Goal: Task Accomplishment & Management: Use online tool/utility

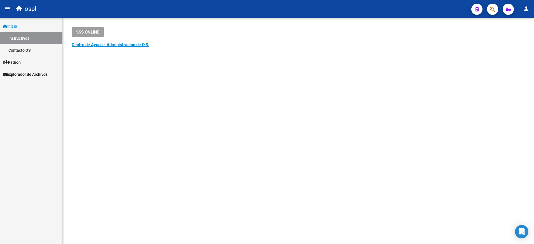
click at [30, 71] on link "Explorador de Archivos" at bounding box center [31, 74] width 62 height 12
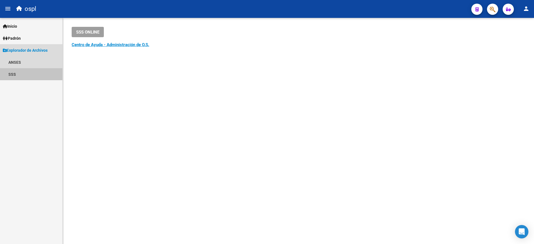
click at [19, 74] on link "SSS" at bounding box center [31, 74] width 62 height 12
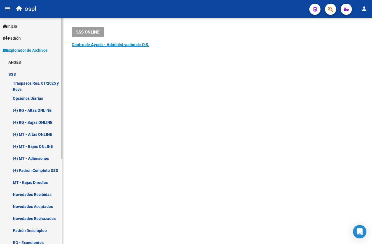
click at [29, 38] on link "Padrón" at bounding box center [31, 38] width 62 height 12
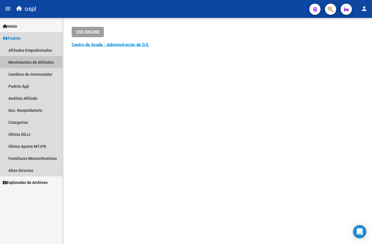
click at [34, 62] on link "Movimientos de Afiliados" at bounding box center [31, 62] width 62 height 12
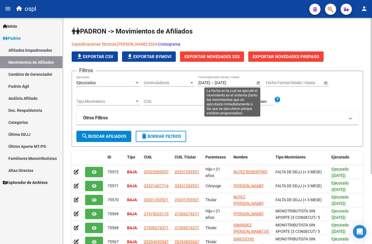
click at [258, 84] on span "Open calendar" at bounding box center [258, 82] width 13 height 13
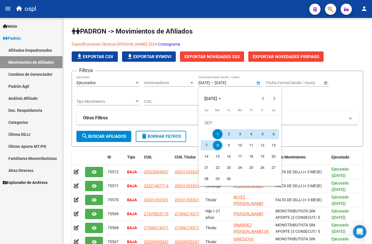
drag, startPoint x: 326, startPoint y: 101, endPoint x: 326, endPoint y: 96, distance: 4.8
click at [326, 100] on div at bounding box center [186, 122] width 372 height 244
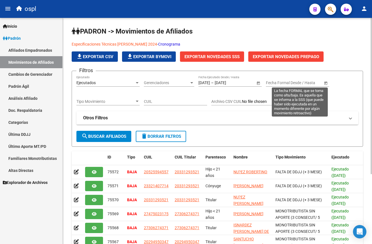
click at [325, 84] on span "Open calendar" at bounding box center [325, 82] width 13 height 13
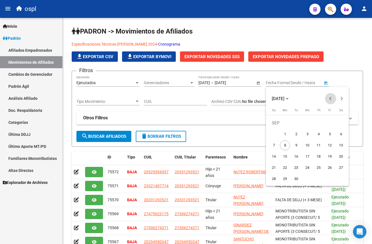
click at [332, 99] on button "Previous month" at bounding box center [330, 98] width 11 height 11
click at [328, 122] on span "1" at bounding box center [330, 123] width 10 height 10
type input "[DATE]"
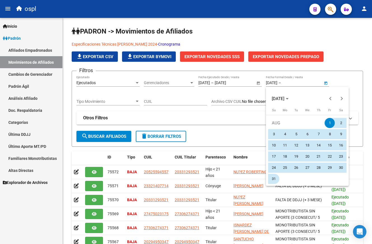
click at [276, 177] on span "31" at bounding box center [274, 179] width 10 height 10
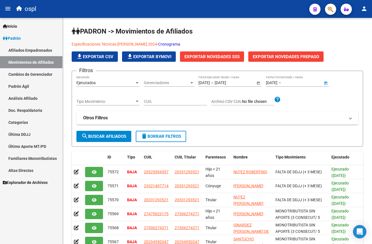
type input "[DATE]"
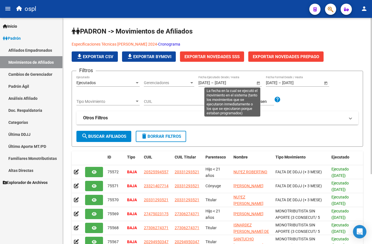
click at [256, 82] on span "Open calendar" at bounding box center [258, 82] width 13 height 13
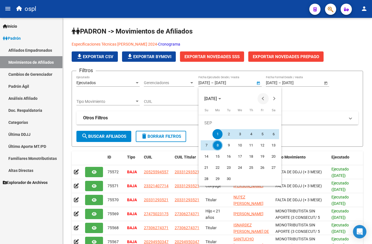
click at [262, 99] on span "Previous month" at bounding box center [263, 98] width 11 height 11
click at [263, 99] on button "Previous month" at bounding box center [263, 98] width 11 height 11
click at [232, 134] on span "1" at bounding box center [229, 134] width 10 height 10
type input "[DATE]"
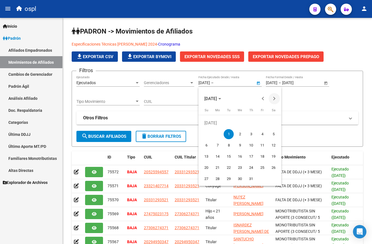
click at [276, 101] on span "Next month" at bounding box center [274, 98] width 11 height 11
click at [221, 144] on span "8" at bounding box center [218, 146] width 10 height 10
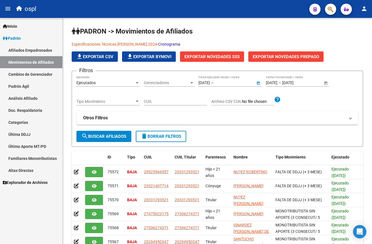
type input "[DATE]"
click at [114, 135] on span "search Buscar Afiliados" at bounding box center [103, 136] width 45 height 5
click at [211, 55] on span "Exportar Novedades SSS" at bounding box center [212, 56] width 55 height 5
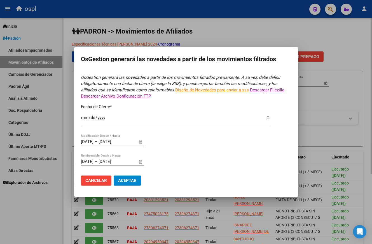
type input "[DATE]"
click at [106, 184] on button "Cancelar" at bounding box center [96, 181] width 31 height 10
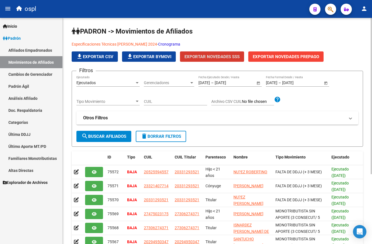
click at [115, 135] on span "search Buscar Afiliados" at bounding box center [103, 136] width 45 height 5
click at [221, 57] on span "Exportar Novedades SSS" at bounding box center [212, 56] width 55 height 5
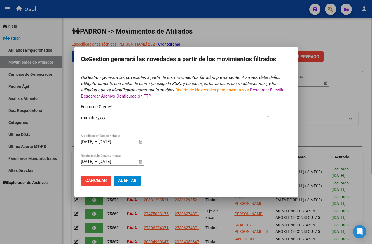
type input "[DATE]"
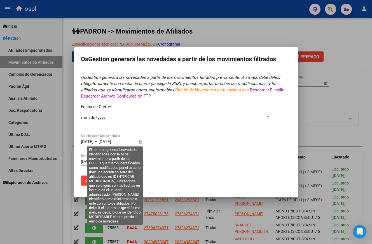
click at [139, 140] on span "Open calendar" at bounding box center [140, 142] width 13 height 13
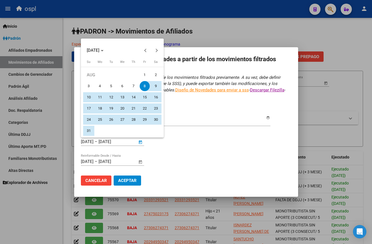
click at [146, 76] on span "1" at bounding box center [145, 75] width 10 height 10
type input "[DATE]"
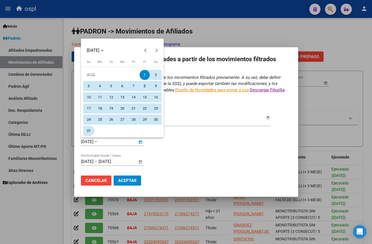
click at [91, 130] on span "31" at bounding box center [89, 131] width 10 height 10
type input "[DATE]"
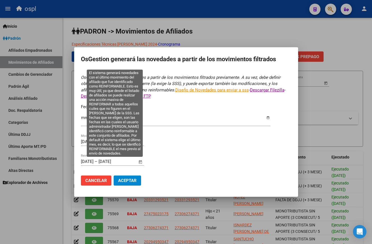
click at [141, 163] on span "Open calendar" at bounding box center [140, 161] width 13 height 13
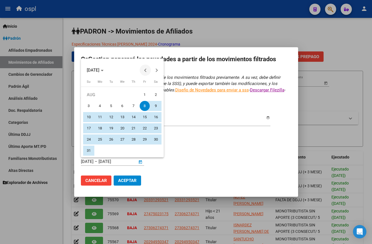
click at [146, 69] on button "Previous month" at bounding box center [145, 70] width 11 height 11
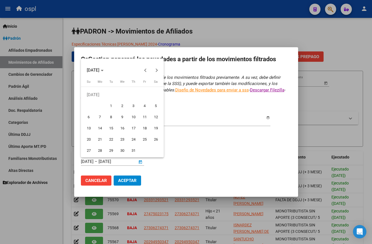
click at [113, 108] on span "1" at bounding box center [111, 106] width 10 height 10
type input "[DATE]"
click at [156, 67] on span "Next month" at bounding box center [156, 70] width 11 height 11
click at [101, 119] on span "8" at bounding box center [100, 117] width 10 height 10
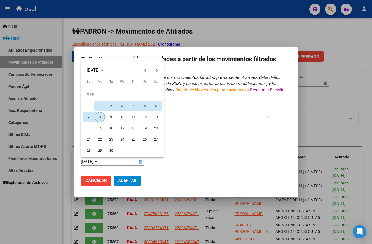
type input "[DATE]"
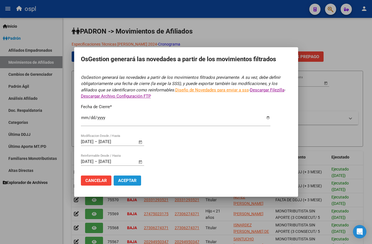
click at [134, 178] on button "Aceptar" at bounding box center [127, 181] width 27 height 10
